Goal: Task Accomplishment & Management: Complete application form

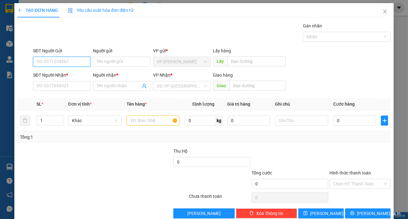
click at [66, 57] on input "SĐT Người Gửi" at bounding box center [62, 62] width 58 height 10
type input "0917668929"
click at [62, 75] on div "0917668929" at bounding box center [62, 74] width 50 height 7
type input "0941665456"
type input "nhiên"
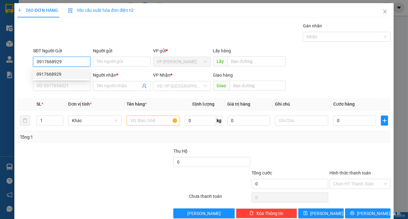
type input "21 [PERSON_NAME]"
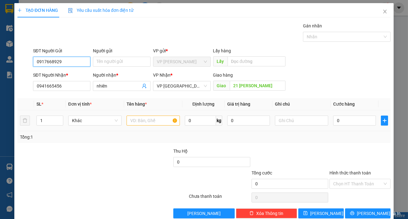
type input "0917668929"
click at [141, 123] on input "text" at bounding box center [153, 121] width 53 height 10
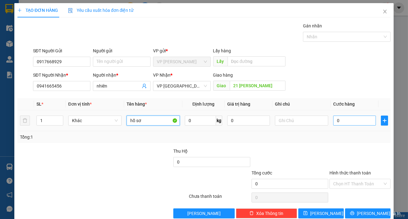
type input "hồ sơ"
click at [346, 121] on input "0" at bounding box center [354, 121] width 43 height 10
type input "5"
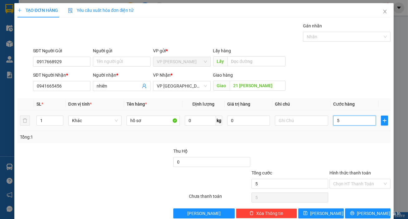
type input "50"
type input "500"
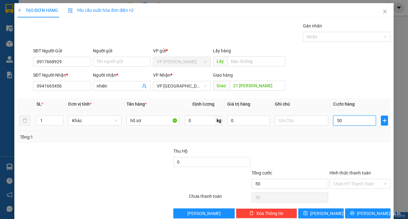
type input "500"
type input "5.000"
type input "50.000"
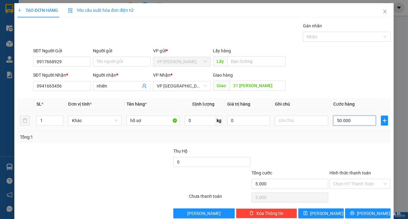
type input "50.000"
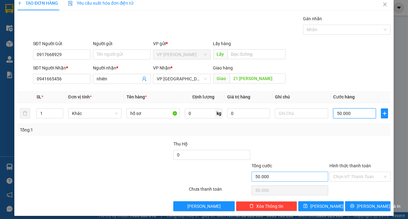
scroll to position [11, 0]
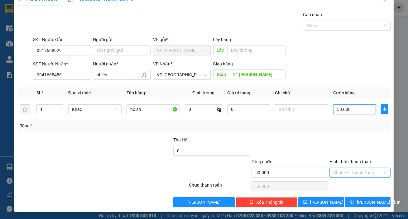
type input "50.000"
click at [360, 175] on input "Hình thức thanh toán" at bounding box center [357, 172] width 49 height 9
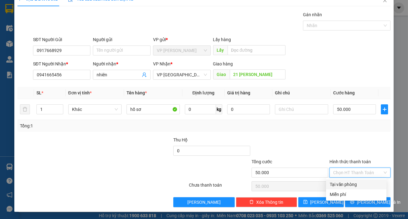
click at [349, 184] on div "Tại văn phòng" at bounding box center [356, 184] width 53 height 7
type input "0"
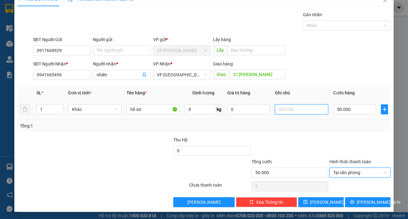
click at [284, 112] on input "text" at bounding box center [301, 110] width 53 height 10
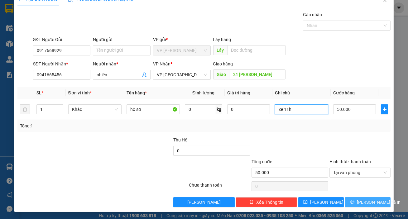
type input "xe 11h"
click at [365, 199] on span "[PERSON_NAME] và In" at bounding box center [379, 202] width 44 height 7
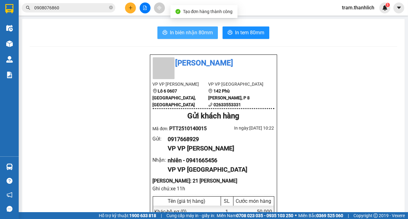
click at [203, 32] on span "In biên nhận 80mm" at bounding box center [191, 33] width 43 height 8
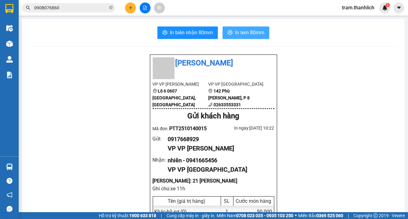
click at [243, 32] on span "In tem 80mm" at bounding box center [249, 33] width 29 height 8
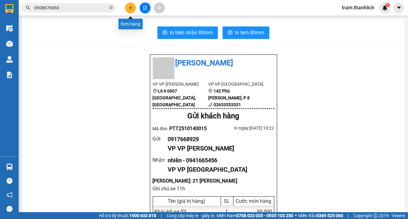
click at [129, 9] on icon "plus" at bounding box center [131, 8] width 4 height 4
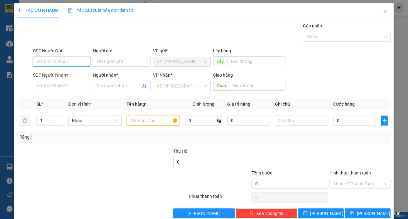
click at [62, 62] on input "SĐT Người Gửi" at bounding box center [62, 62] width 58 height 10
type input "0918493484"
click at [65, 73] on div "0918493484 - chú Thuận" at bounding box center [62, 74] width 50 height 7
type input "chú Thuận"
type input "0984268199"
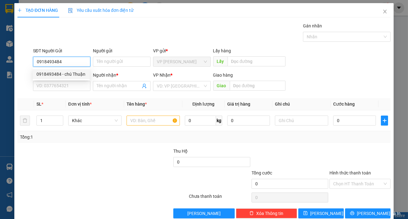
type input "hồng"
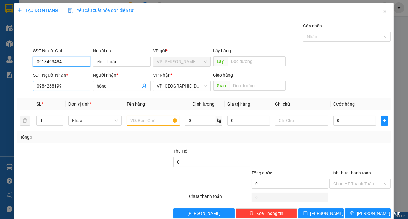
type input "0918493484"
click at [70, 87] on input "0984268199" at bounding box center [62, 86] width 58 height 10
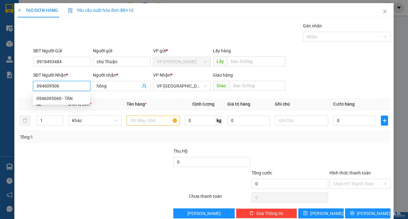
type input "0946095060"
click at [67, 97] on div "0946095060 - TÂN" at bounding box center [62, 98] width 50 height 7
type input "TÂN"
type input "0946095060"
click at [158, 123] on input "text" at bounding box center [153, 121] width 53 height 10
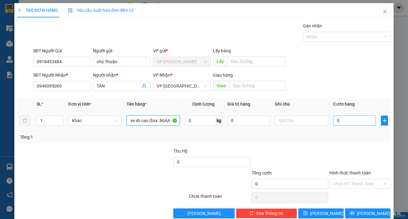
type input "xe sh cao (bsx: 86AA - 11506)"
click at [355, 121] on input "0" at bounding box center [354, 121] width 43 height 10
type input "5"
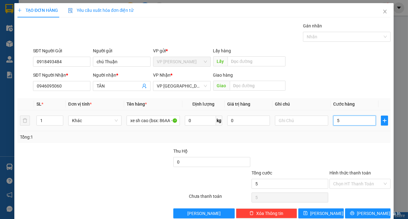
type input "50"
type input "500"
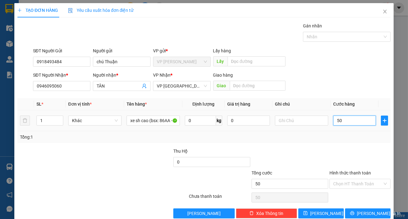
type input "500"
type input "5.000"
type input "50.000"
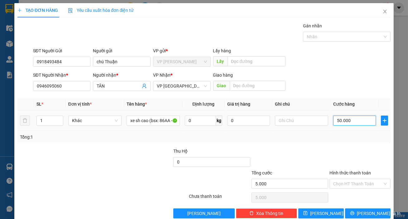
type input "50.000"
type input "500.000"
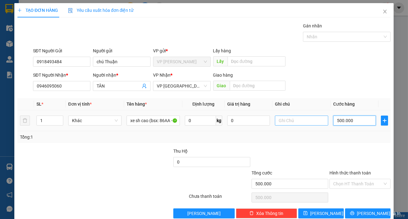
type input "500.000"
click at [296, 121] on input "text" at bounding box center [301, 121] width 53 height 10
type input "CÓ CHÌA KHÓA"
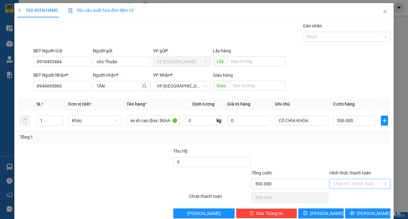
click at [343, 179] on input "Hình thức thanh toán" at bounding box center [357, 183] width 49 height 9
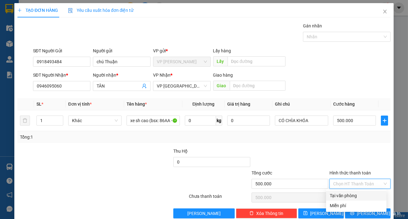
click at [342, 192] on div "Tại văn phòng" at bounding box center [356, 195] width 53 height 7
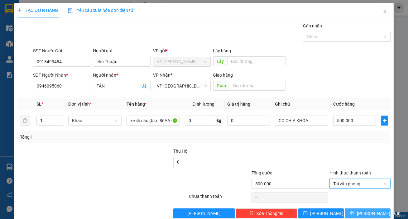
click at [360, 210] on span "[PERSON_NAME] và In" at bounding box center [379, 213] width 44 height 7
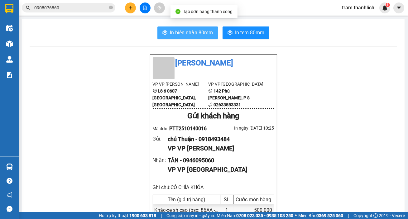
click at [194, 35] on span "In biên nhận 80mm" at bounding box center [191, 33] width 43 height 8
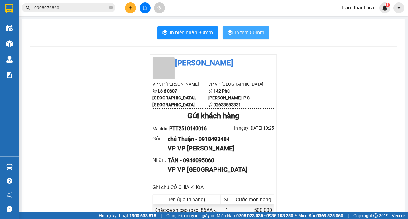
click at [253, 28] on button "In tem 80mm" at bounding box center [246, 33] width 47 height 12
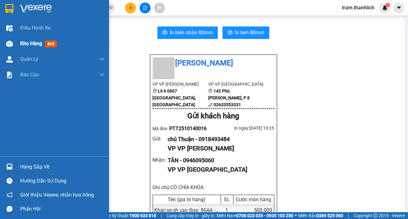
click at [17, 45] on div "Kho hàng mới" at bounding box center [54, 44] width 109 height 16
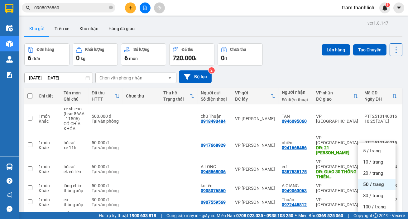
click at [296, 43] on div "Đơn hàng 6 đơn Khối lượng 0 kg Số lượng 6 món Đã thu 720.000 đ Chưa thu 0 đ Lên…" at bounding box center [213, 54] width 378 height 22
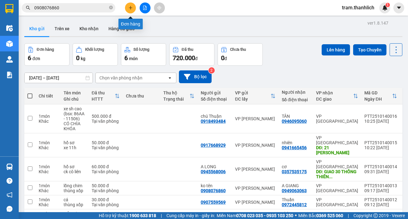
click at [130, 7] on icon "plus" at bounding box center [131, 8] width 4 height 4
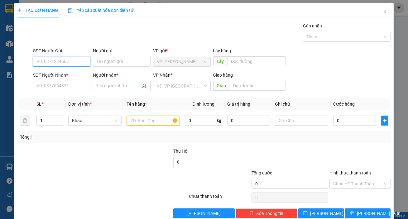
click at [60, 63] on input "SĐT Người Gửi" at bounding box center [62, 62] width 58 height 10
type input "0833166914"
click at [71, 88] on input "SĐT Người Nhận *" at bounding box center [62, 86] width 58 height 10
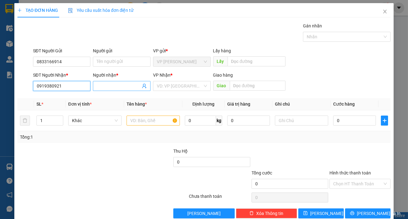
type input "0919380921"
click at [113, 87] on input "Người nhận *" at bounding box center [119, 86] width 44 height 7
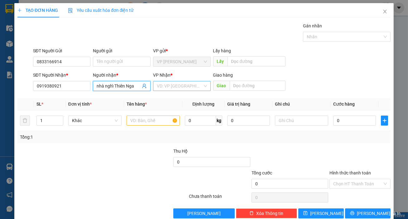
type input "nhà nghỉ Thiên Nga"
click at [177, 85] on input "search" at bounding box center [180, 85] width 46 height 9
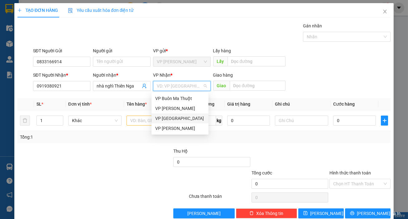
click at [179, 119] on div "VP [GEOGRAPHIC_DATA]" at bounding box center [180, 118] width 50 height 7
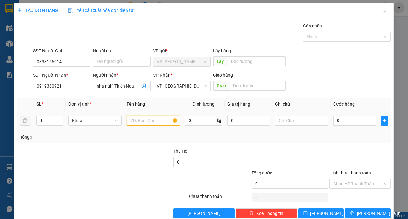
click at [142, 117] on input "text" at bounding box center [153, 121] width 53 height 10
type input "hải sản"
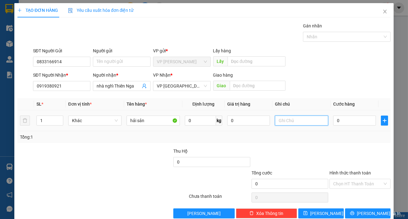
click at [309, 121] on input "text" at bounding box center [301, 121] width 53 height 10
type input "thùng xốp"
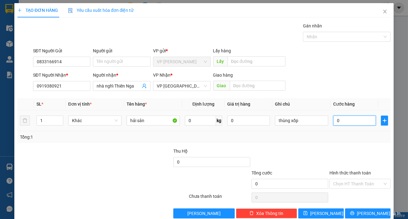
click at [342, 121] on input "0" at bounding box center [354, 121] width 43 height 10
type input "3"
type input "30"
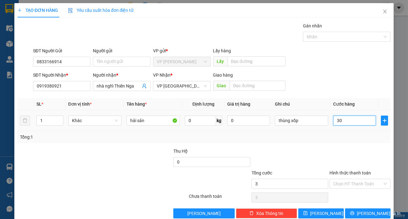
type input "30"
type input "300"
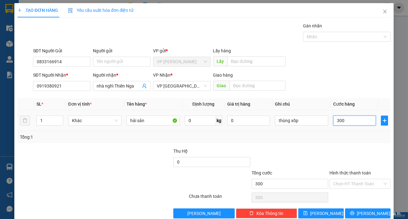
type input "3.000"
type input "30.000"
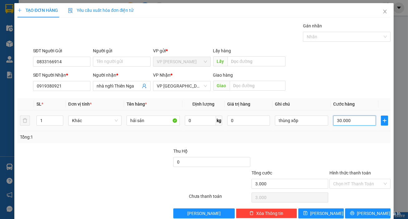
type input "30.000"
click at [369, 209] on button "[PERSON_NAME] và In" at bounding box center [368, 214] width 46 height 10
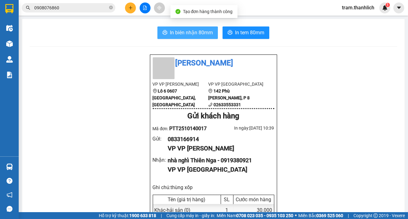
click at [193, 35] on span "In biên nhận 80mm" at bounding box center [191, 33] width 43 height 8
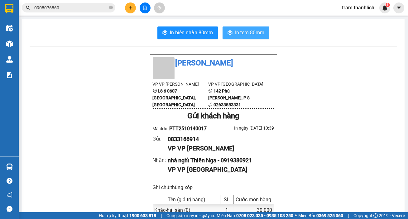
click at [254, 32] on span "In tem 80mm" at bounding box center [249, 33] width 29 height 8
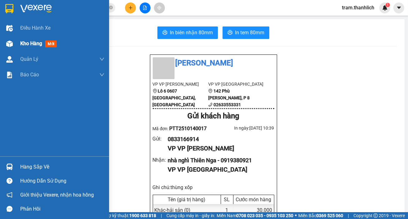
click at [59, 44] on div "Kho hàng mới" at bounding box center [39, 44] width 39 height 8
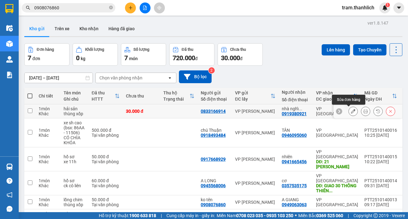
click at [351, 110] on icon at bounding box center [353, 111] width 4 height 4
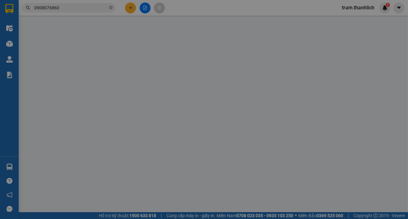
type input "0833166914"
type input "0919380921"
type input "30.000"
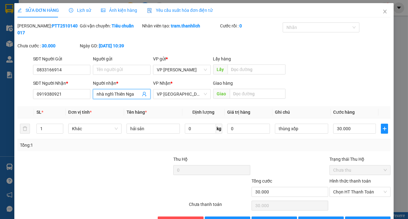
click at [134, 95] on input "nhà nghỉ Thiên Nga" at bounding box center [119, 94] width 44 height 7
type input "nhà nghỉ Thiên Hà"
click at [149, 156] on div at bounding box center [134, 167] width 78 height 22
click at [361, 218] on span "[PERSON_NAME] và In" at bounding box center [379, 221] width 44 height 7
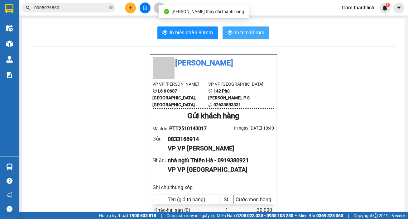
click at [252, 33] on span "In tem 80mm" at bounding box center [249, 33] width 29 height 8
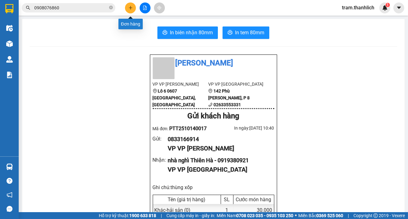
click at [131, 6] on icon "plus" at bounding box center [131, 8] width 4 height 4
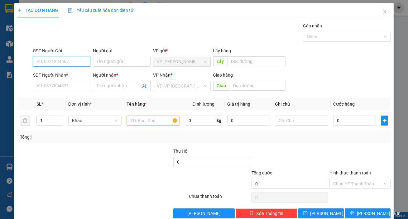
click at [64, 59] on input "SĐT Người Gửi" at bounding box center [62, 62] width 58 height 10
type input "0974719206"
click at [57, 87] on input "SĐT Người Nhận *" at bounding box center [62, 86] width 58 height 10
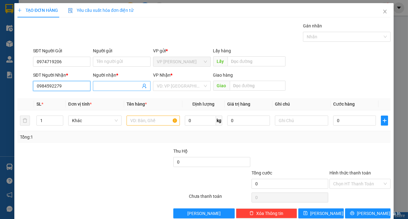
type input "0984592279"
click at [122, 89] on input "Người nhận *" at bounding box center [119, 86] width 44 height 7
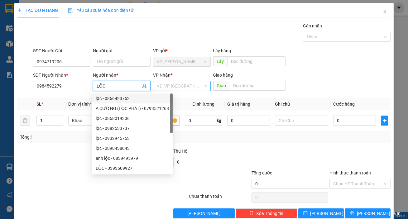
type input "LỘC"
click at [167, 90] on input "search" at bounding box center [180, 85] width 46 height 9
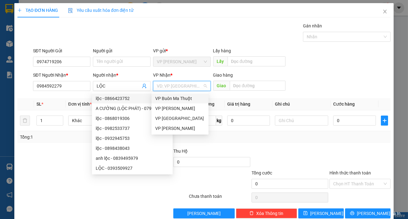
click at [190, 87] on input "search" at bounding box center [180, 85] width 46 height 9
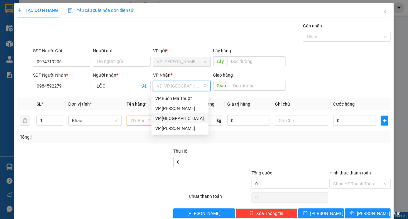
click at [173, 118] on div "VP [GEOGRAPHIC_DATA]" at bounding box center [180, 118] width 50 height 7
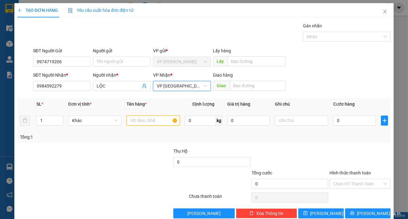
click at [146, 122] on input "text" at bounding box center [153, 121] width 53 height 10
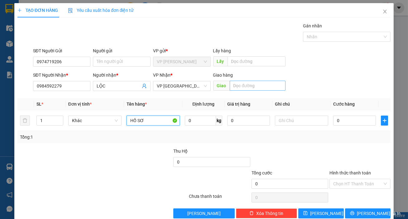
type input "HỒ SƠ"
click at [243, 83] on input "text" at bounding box center [258, 86] width 56 height 10
type input "15 [PERSON_NAME]"
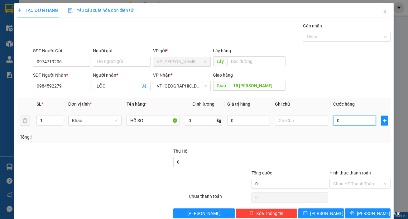
click at [348, 120] on input "0" at bounding box center [354, 121] width 43 height 10
type input "6"
type input "60"
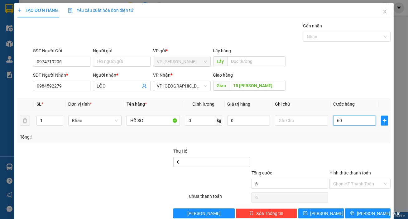
type input "60"
type input "600"
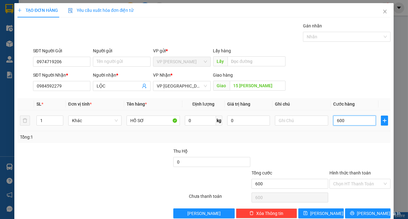
type input "6.000"
type input "60.000"
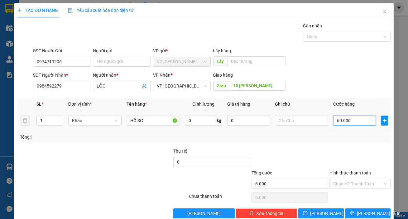
type input "60.000"
click at [351, 179] on input "Hình thức thanh toán" at bounding box center [357, 183] width 49 height 9
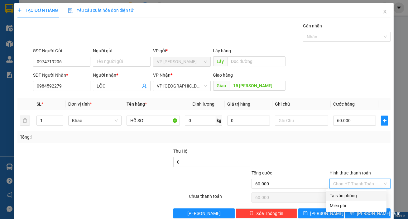
click at [348, 192] on div "Tại văn phòng" at bounding box center [356, 195] width 53 height 7
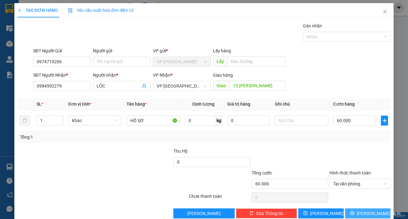
click at [362, 210] on span "[PERSON_NAME] và In" at bounding box center [379, 213] width 44 height 7
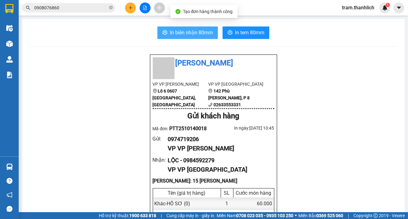
click at [197, 30] on span "In biên nhận 80mm" at bounding box center [191, 33] width 43 height 8
click at [191, 28] on button "In biên nhận 80mm" at bounding box center [188, 33] width 61 height 12
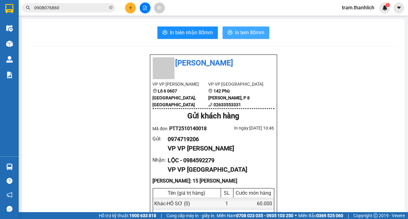
click at [253, 36] on span "In tem 80mm" at bounding box center [249, 33] width 29 height 8
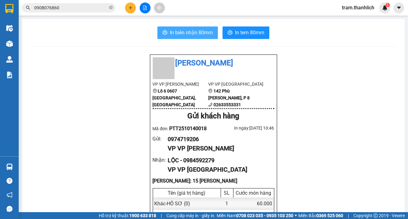
click at [178, 27] on button "In biên nhận 80mm" at bounding box center [188, 33] width 61 height 12
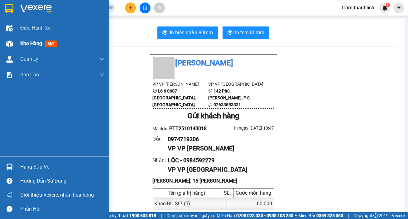
click at [18, 39] on div "Kho hàng mới" at bounding box center [54, 44] width 109 height 16
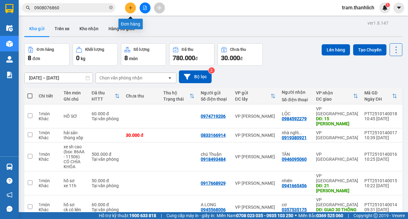
click at [129, 6] on icon "plus" at bounding box center [131, 8] width 4 height 4
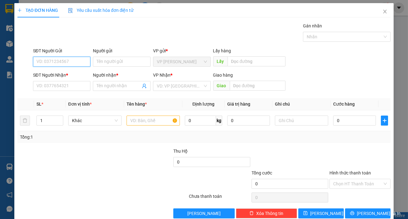
click at [59, 59] on input "SĐT Người Gửi" at bounding box center [62, 62] width 58 height 10
type input "0948877765"
click at [61, 72] on div "0948877765" at bounding box center [62, 74] width 50 height 7
type input "0984418737"
type input "CHỊ LÀNH"
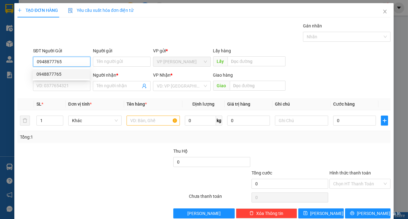
type input "CX MAI HOA"
type input "0948877765"
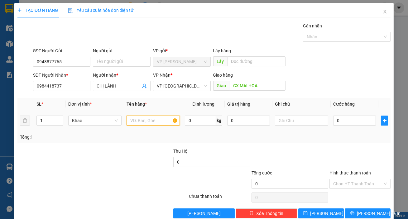
click at [147, 119] on input "text" at bounding box center [153, 121] width 53 height 10
click at [49, 122] on input "1" at bounding box center [50, 120] width 26 height 9
type input "8"
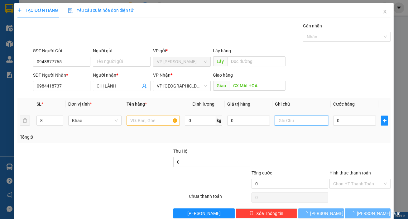
click at [295, 122] on input "text" at bounding box center [301, 121] width 53 height 10
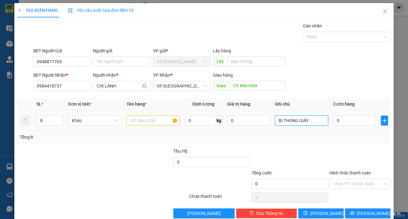
type input "BỊ THÙNG GIẤY"
click at [148, 119] on input "text" at bounding box center [153, 121] width 53 height 10
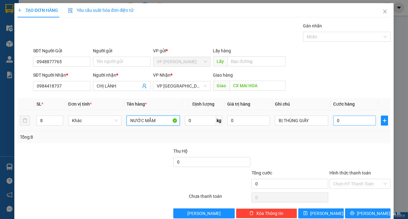
type input "NƯỚC MẮM"
click at [344, 124] on input "0" at bounding box center [354, 121] width 43 height 10
type input "1"
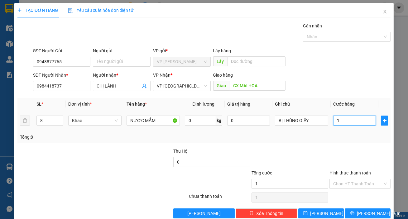
type input "12"
type input "120"
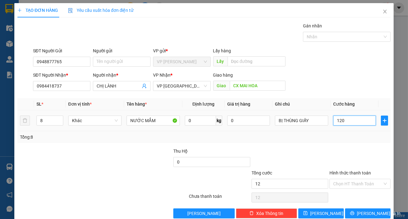
type input "120"
type input "1.200"
type input "12.000"
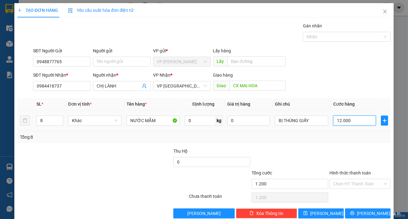
type input "12.000"
type input "120.000"
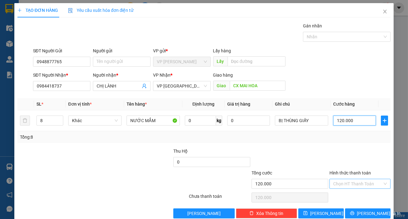
type input "120.000"
click at [343, 184] on input "Hình thức thanh toán" at bounding box center [357, 183] width 49 height 9
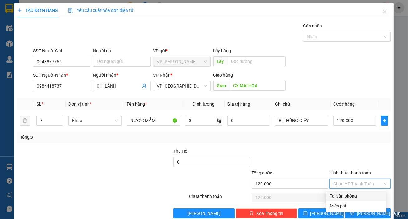
click at [348, 195] on div "Tại văn phòng" at bounding box center [356, 196] width 53 height 7
type input "0"
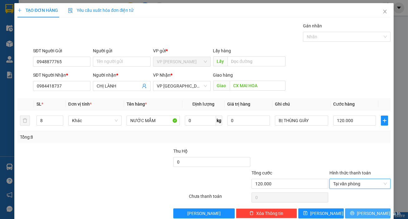
click at [361, 210] on span "[PERSON_NAME] và In" at bounding box center [379, 213] width 44 height 7
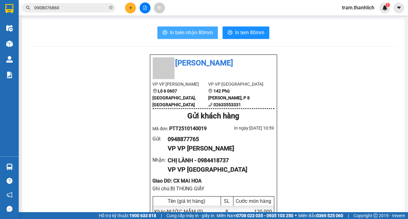
click at [192, 34] on span "In biên nhận 80mm" at bounding box center [191, 33] width 43 height 8
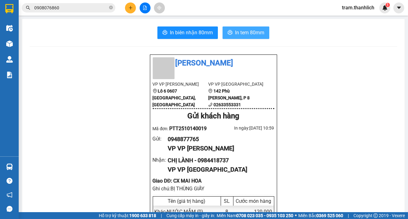
click at [251, 38] on button "In tem 80mm" at bounding box center [246, 33] width 47 height 12
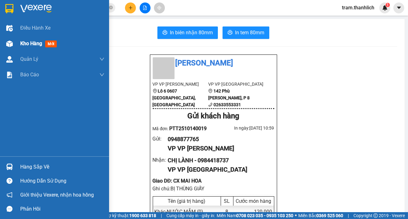
click at [12, 45] on div at bounding box center [9, 43] width 11 height 11
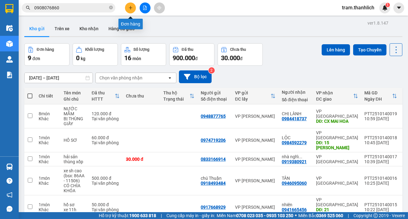
click at [127, 8] on button at bounding box center [130, 7] width 11 height 11
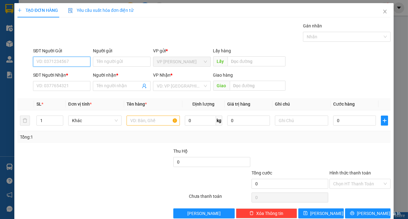
click at [51, 58] on input "SĐT Người Gửi" at bounding box center [62, 62] width 58 height 10
click at [58, 72] on div "0967722777 - CK CO ĐÀO" at bounding box center [62, 74] width 51 height 7
type input "0967722777"
type input "CK CO ĐÀO"
type input "0902636870"
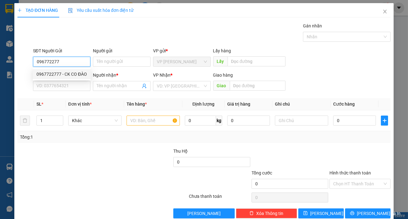
type input "THẮNG"
type input "N3 DỐC ĐÁ ([PERSON_NAME])"
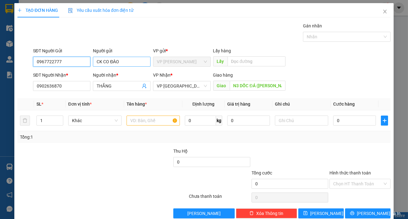
type input "0967722777"
click at [124, 61] on input "CK CO ĐÀO" at bounding box center [122, 62] width 58 height 10
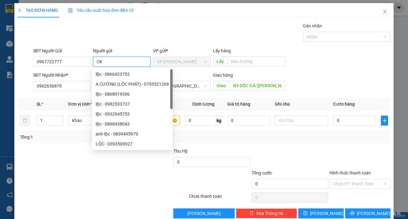
type input "C"
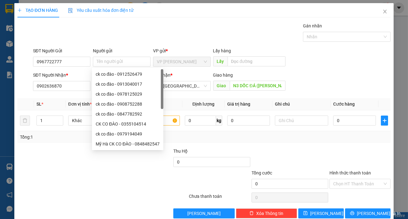
click at [155, 34] on div "Gói vận chuyển * Tiêu chuẩn Gán nhãn Nhãn" at bounding box center [212, 33] width 360 height 22
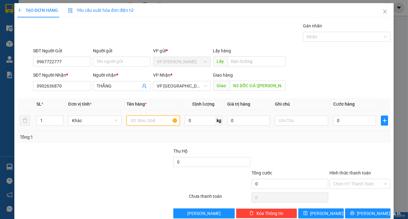
click at [142, 121] on input "text" at bounding box center [153, 121] width 53 height 10
type input "lưỡi cắt bê tông"
click at [316, 127] on div at bounding box center [301, 120] width 53 height 12
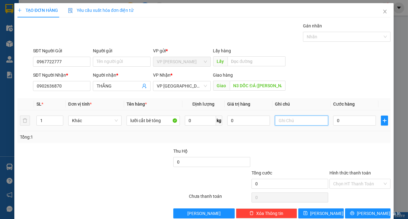
click at [304, 117] on input "text" at bounding box center [301, 121] width 53 height 10
type input "t"
type input "miếng giấy"
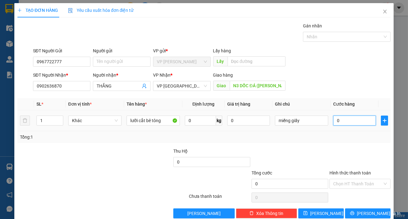
click at [355, 117] on input "0" at bounding box center [354, 121] width 43 height 10
type input "4"
type input "40"
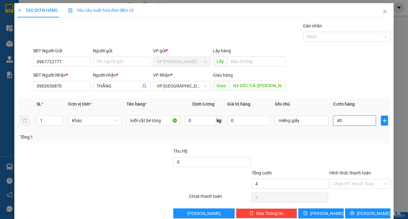
type input "40"
type input "400"
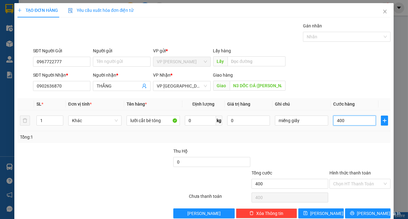
type input "4.000"
type input "40.000"
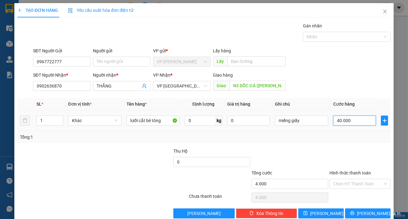
type input "40.000"
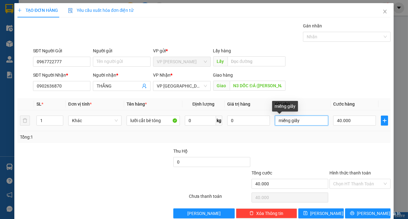
click at [306, 116] on input "miếng giấy" at bounding box center [301, 121] width 53 height 10
type input "miếng giấy (ck cô đào"
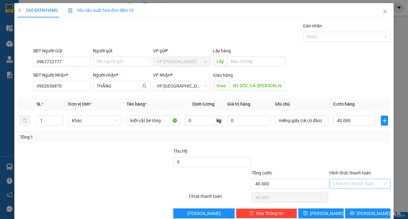
click at [345, 179] on input "Hình thức thanh toán" at bounding box center [357, 183] width 49 height 9
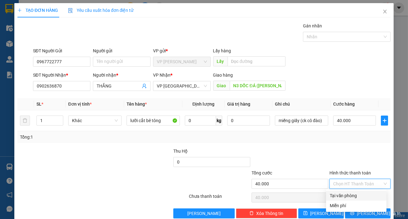
click at [348, 192] on div "Tại văn phòng" at bounding box center [356, 195] width 53 height 7
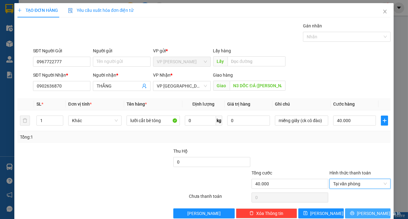
click at [371, 210] on span "[PERSON_NAME] và In" at bounding box center [379, 213] width 44 height 7
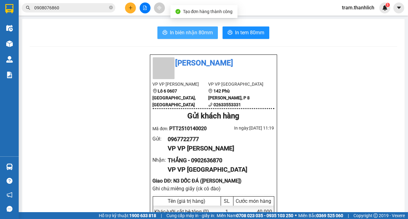
click at [194, 32] on span "In biên nhận 80mm" at bounding box center [191, 33] width 43 height 8
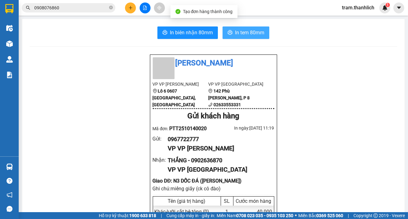
click at [259, 34] on span "In tem 80mm" at bounding box center [249, 33] width 29 height 8
click at [133, 11] on button at bounding box center [130, 7] width 11 height 11
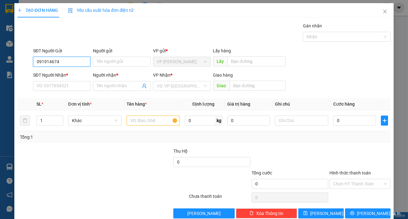
type input "0919146744"
click at [67, 76] on div "0919146744 - [PERSON_NAME]" at bounding box center [67, 74] width 61 height 7
type input "dũng"
type input "0858783806"
type input "trân"
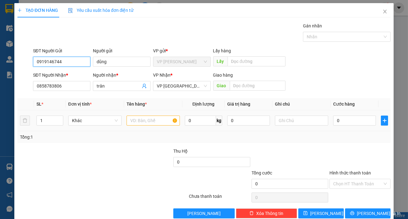
type input "0919146744"
click at [152, 123] on input "text" at bounding box center [153, 121] width 53 height 10
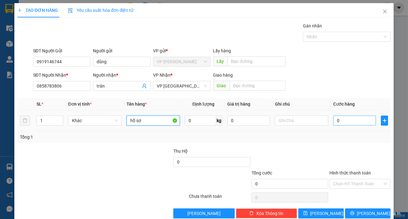
type input "hồ sơ"
click at [342, 122] on input "0" at bounding box center [354, 121] width 43 height 10
type input "3"
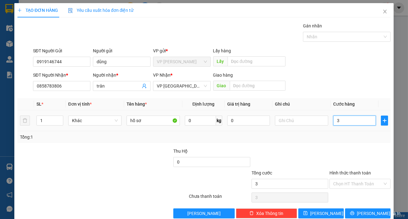
type input "30"
type input "300"
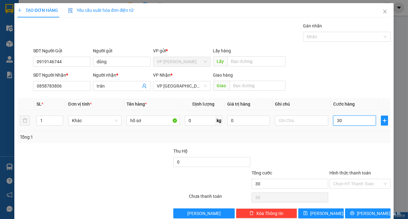
type input "300"
type input "3.000"
type input "30.000"
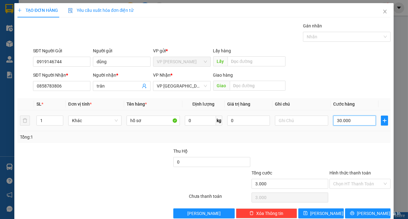
type input "30.000"
click at [356, 183] on input "Hình thức thanh toán" at bounding box center [357, 183] width 49 height 9
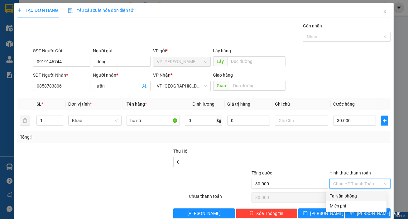
click at [351, 193] on div "Tại văn phòng" at bounding box center [356, 196] width 53 height 7
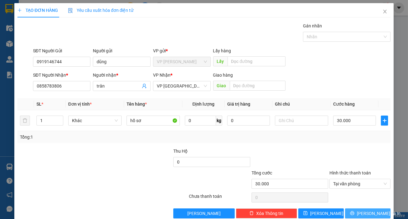
click at [370, 210] on span "[PERSON_NAME] và In" at bounding box center [379, 213] width 44 height 7
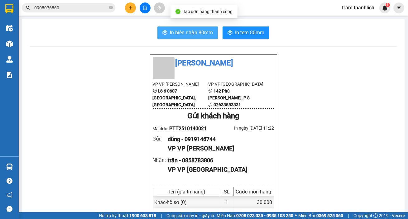
click at [200, 36] on span "In biên nhận 80mm" at bounding box center [191, 33] width 43 height 8
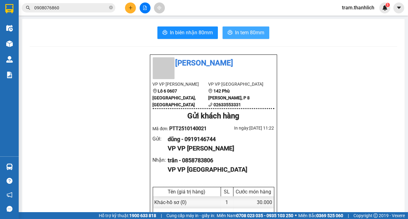
click at [245, 29] on span "In tem 80mm" at bounding box center [249, 33] width 29 height 8
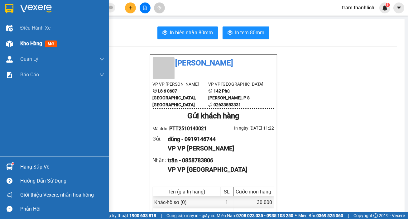
click at [15, 42] on div "Kho hàng mới" at bounding box center [54, 44] width 109 height 16
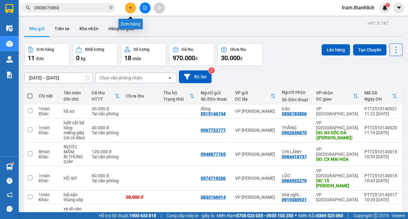
click at [131, 12] on button at bounding box center [130, 7] width 11 height 11
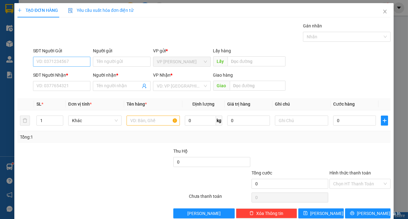
drag, startPoint x: 53, startPoint y: 55, endPoint x: 53, endPoint y: 59, distance: 3.4
click at [53, 56] on div "SĐT Người Gửi" at bounding box center [62, 51] width 58 height 9
click at [52, 60] on input "SĐT Người Gửi" at bounding box center [62, 62] width 58 height 10
type input "0356166464"
click at [59, 75] on div "0356166464" at bounding box center [62, 74] width 50 height 7
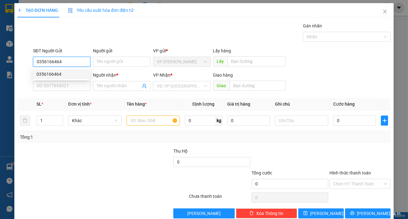
type input "0364000224"
type input "MY"
type input "0356166464"
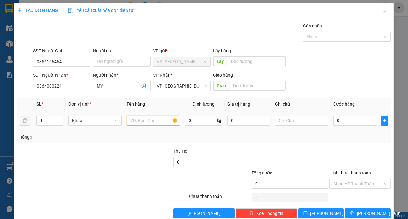
click at [142, 120] on input "text" at bounding box center [153, 121] width 53 height 10
click at [70, 87] on input "0364000224" at bounding box center [62, 86] width 58 height 10
click at [143, 121] on input "text" at bounding box center [153, 121] width 53 height 10
type input "D"
type input "ĐỒ ĂN"
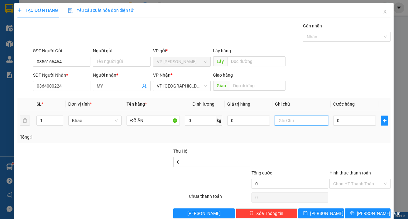
click at [278, 117] on input "text" at bounding box center [301, 121] width 53 height 10
type input "THÙNG GIẤY"
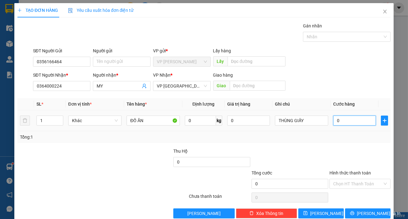
click at [342, 122] on input "0" at bounding box center [354, 121] width 43 height 10
type input "5"
type input "50"
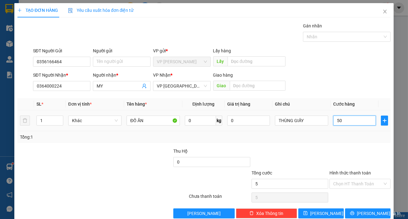
type input "50"
type input "500"
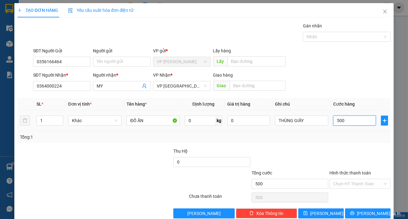
type input "5.000"
type input "50.000"
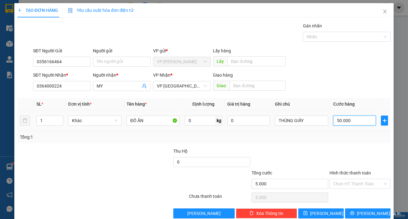
type input "50.000"
click at [343, 184] on input "Hình thức thanh toán" at bounding box center [357, 183] width 49 height 9
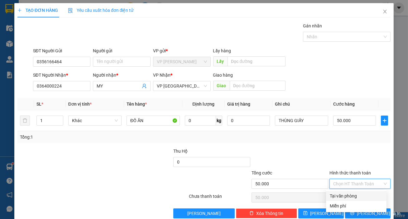
click at [348, 197] on div "Tại văn phòng" at bounding box center [356, 196] width 53 height 7
type input "0"
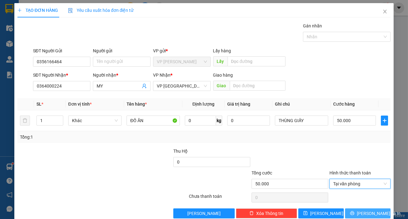
click at [361, 213] on span "[PERSON_NAME] và In" at bounding box center [379, 213] width 44 height 7
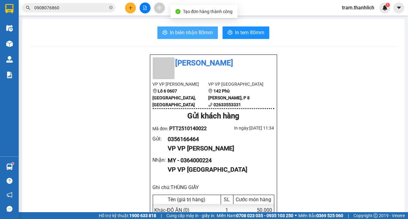
click at [201, 38] on button "In biên nhận 80mm" at bounding box center [188, 33] width 61 height 12
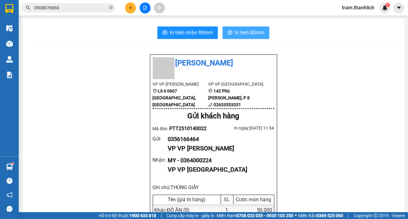
click at [260, 33] on span "In tem 80mm" at bounding box center [249, 33] width 29 height 8
click at [133, 8] on button at bounding box center [130, 7] width 11 height 11
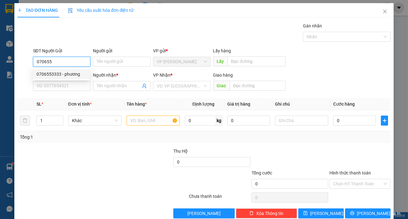
click at [67, 70] on div "0706553333 - phương" at bounding box center [61, 74] width 57 height 10
type input "0706553333"
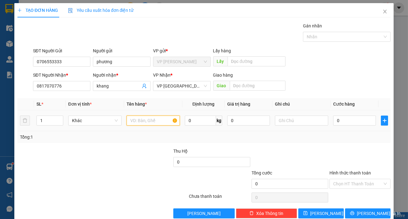
click at [142, 118] on input "text" at bounding box center [153, 121] width 53 height 10
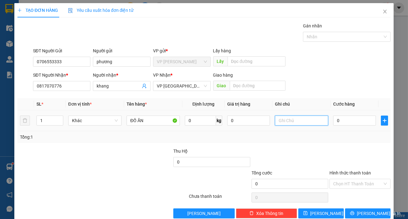
click at [301, 117] on input "text" at bounding box center [301, 121] width 53 height 10
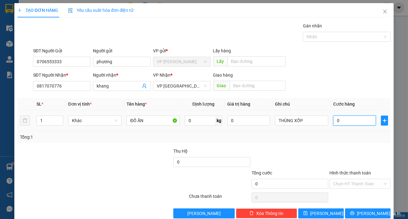
click at [344, 119] on input "0" at bounding box center [354, 121] width 43 height 10
click at [343, 181] on input "Hình thức thanh toán" at bounding box center [357, 183] width 49 height 9
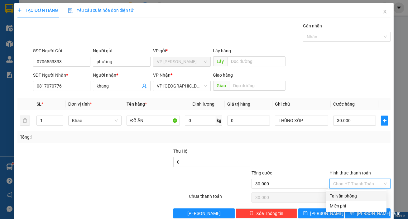
click at [345, 197] on div "Tại văn phòng" at bounding box center [356, 196] width 53 height 7
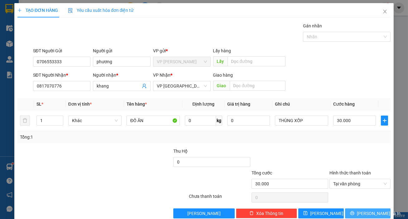
click at [372, 214] on span "[PERSON_NAME] và In" at bounding box center [379, 213] width 44 height 7
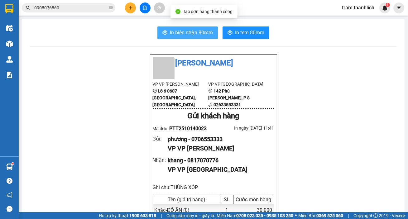
click at [193, 30] on span "In biên nhận 80mm" at bounding box center [191, 33] width 43 height 8
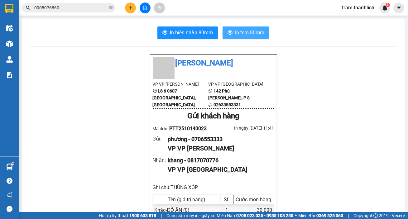
click at [246, 27] on button "In tem 80mm" at bounding box center [246, 33] width 47 height 12
